Goal: Information Seeking & Learning: Learn about a topic

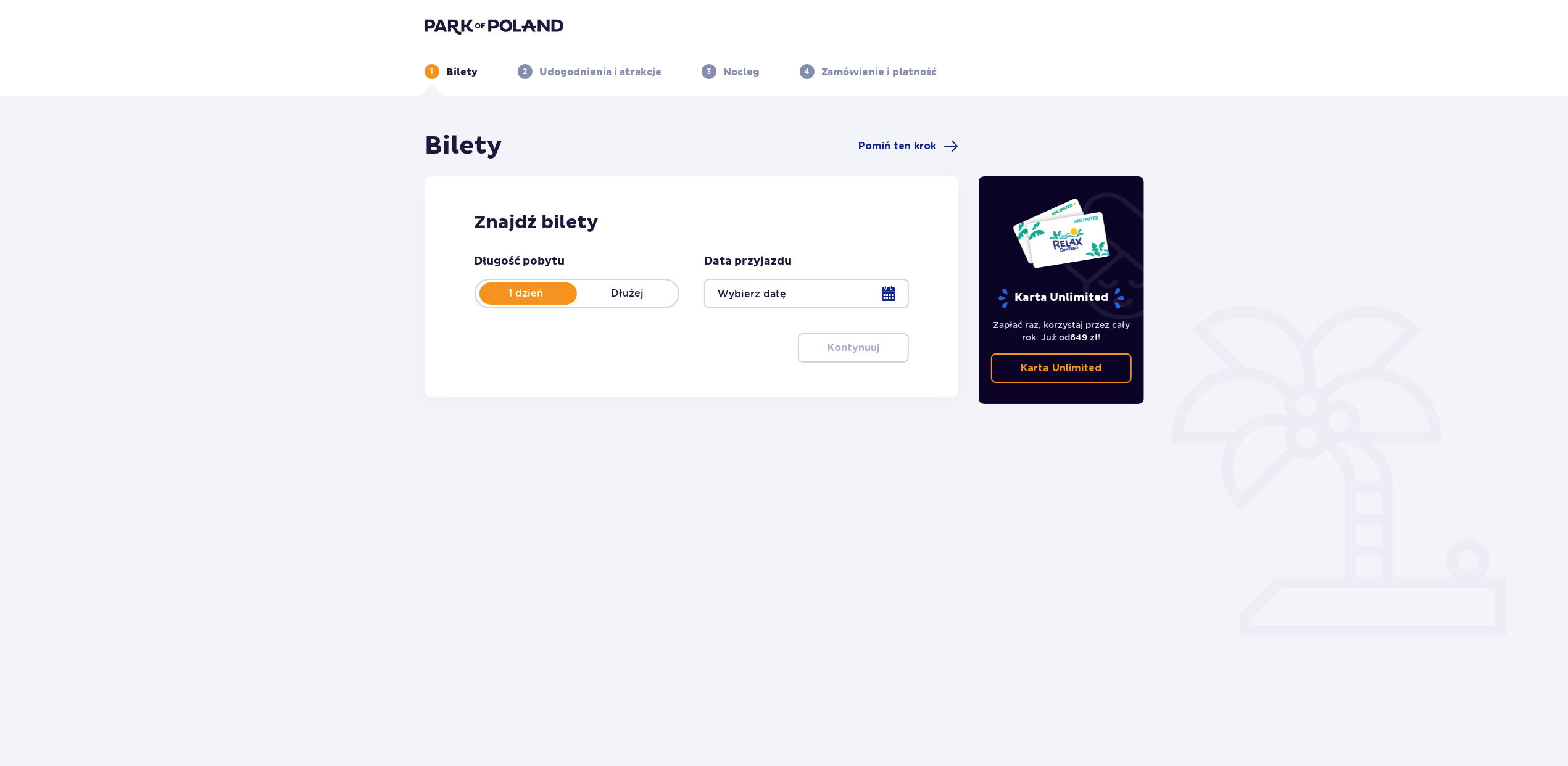
click at [536, 25] on img at bounding box center [494, 25] width 139 height 17
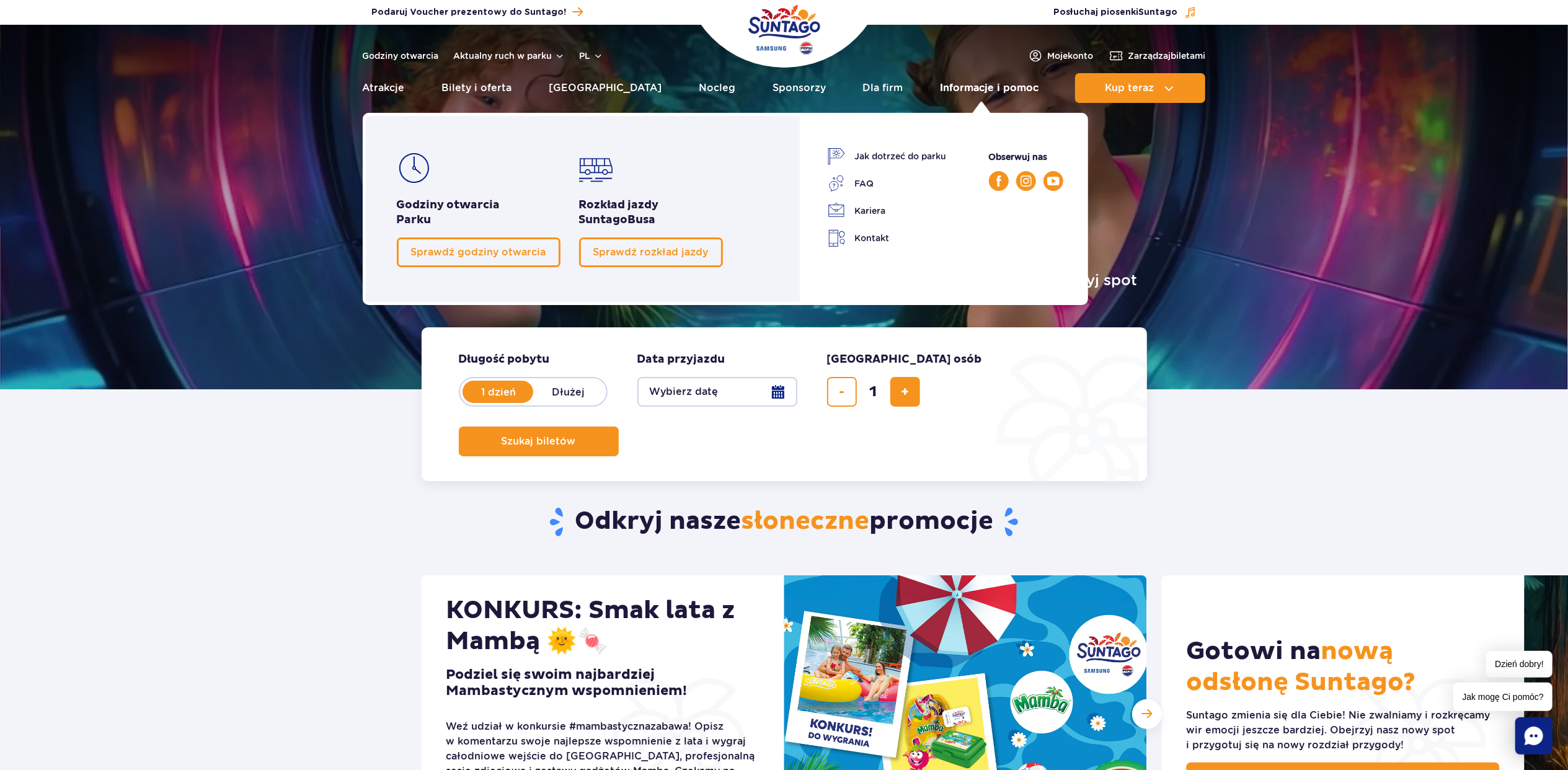
click at [945, 84] on link "Informacje i pomoc" at bounding box center [990, 88] width 99 height 30
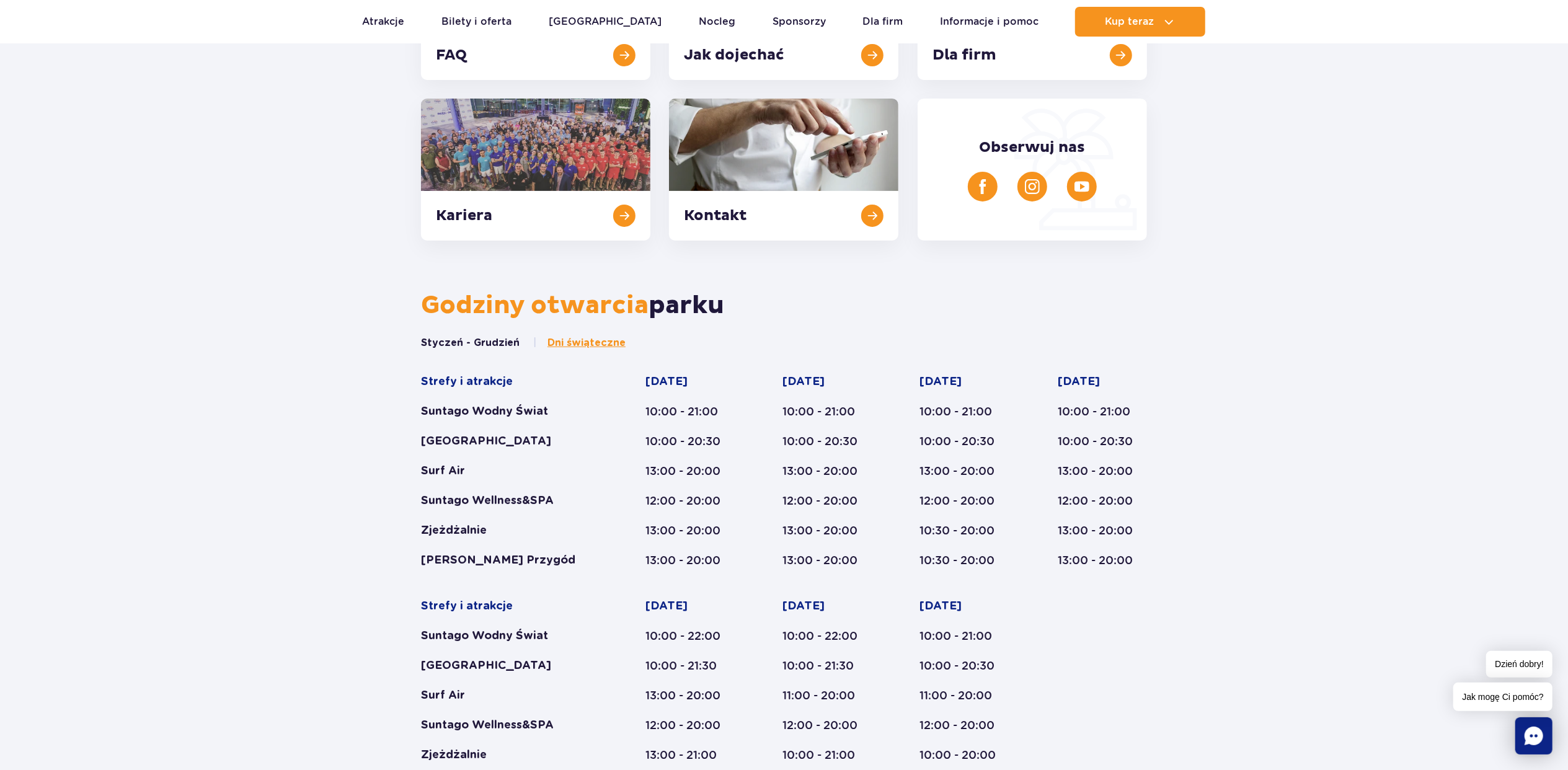
scroll to position [330, 0]
